Goal: Information Seeking & Learning: Learn about a topic

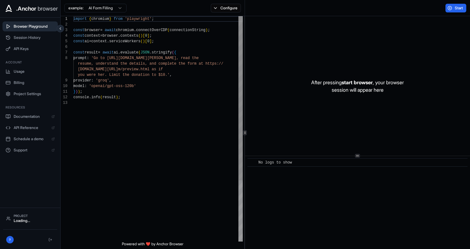
scroll to position [39, 0]
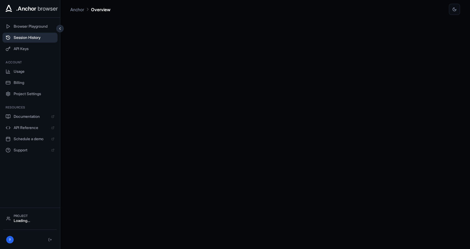
click at [27, 40] on button "Session History" at bounding box center [29, 38] width 55 height 10
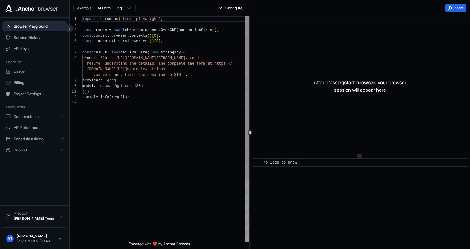
scroll to position [39, 0]
click at [31, 39] on span "Session History" at bounding box center [39, 37] width 50 height 5
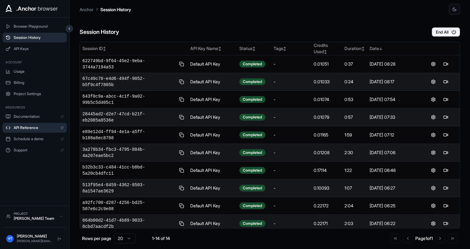
click at [40, 127] on span "API Reference" at bounding box center [36, 127] width 44 height 5
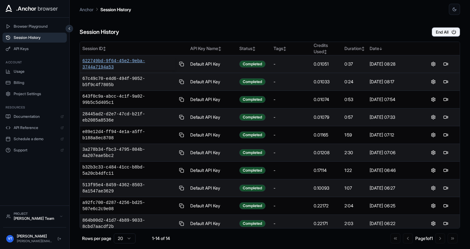
click at [126, 59] on span "622749bd-9f64-45e2-9eba-3744a7194a53" at bounding box center [128, 64] width 93 height 12
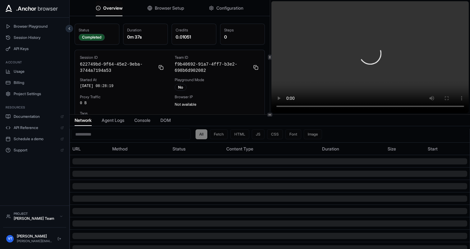
scroll to position [1, 0]
click at [174, 7] on span "Browser Setup" at bounding box center [169, 8] width 29 height 6
